Goal: Information Seeking & Learning: Learn about a topic

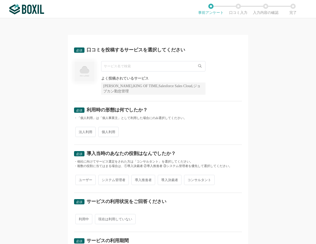
click at [110, 68] on input "text" at bounding box center [153, 66] width 104 height 10
type input "G"
click at [198, 66] on icon at bounding box center [199, 65] width 3 height 3
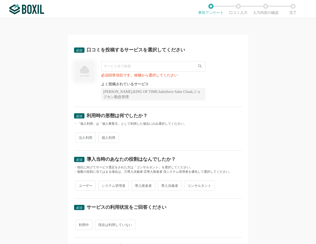
click at [142, 93] on div "[PERSON_NAME],KING OF TIME,Salesforce Sales Cloud,ジョブカン勤怠管理" at bounding box center [153, 94] width 104 height 12
click at [105, 67] on input "text" at bounding box center [153, 66] width 104 height 10
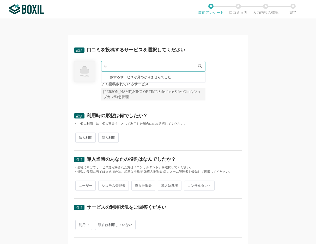
click at [78, 76] on img at bounding box center [84, 71] width 21 height 21
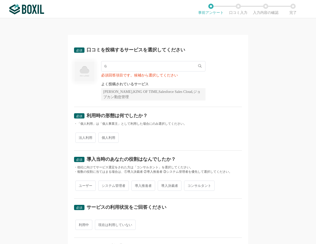
click at [106, 72] on div "Ｇ 一致するサービスが見つかりませんでした 必須回答項目です。候補から選択してください よく投稿されているサービス Sansan,KING OF TIME,S…" at bounding box center [153, 80] width 104 height 39
click at [109, 67] on input "Ｇ" at bounding box center [153, 66] width 104 height 10
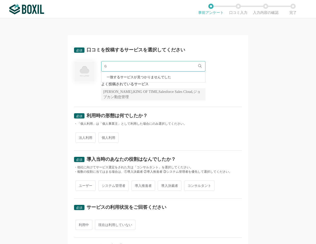
drag, startPoint x: 109, startPoint y: 67, endPoint x: 98, endPoint y: 63, distance: 12.3
click at [98, 63] on div "Ｇ 一致するサービスが見つかりませんでした 必須回答項目です。候補から選択してください よく投稿されているサービス Sansan,KING OF TIME,S…" at bounding box center [158, 80] width 168 height 39
type input "も"
type input "Ｇ"
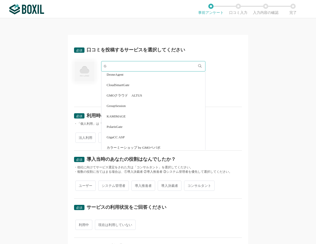
scroll to position [577, 0]
click at [122, 106] on span "GMOクラウド　ALTUS" at bounding box center [125, 105] width 36 height 3
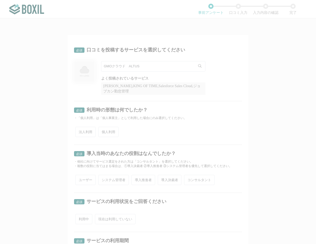
scroll to position [0, 0]
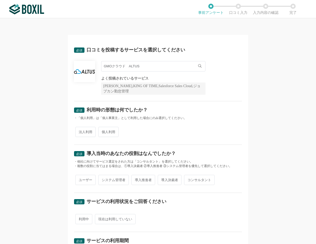
click at [81, 76] on div at bounding box center [84, 71] width 21 height 21
click at [116, 68] on input "GMOクラウド　ALTUS" at bounding box center [153, 66] width 104 height 10
drag, startPoint x: 105, startPoint y: 67, endPoint x: 140, endPoint y: 69, distance: 35.1
click at [140, 69] on input "GMOクラウド　ALTUS" at bounding box center [153, 66] width 104 height 10
type input "G"
